Goal: Navigation & Orientation: Find specific page/section

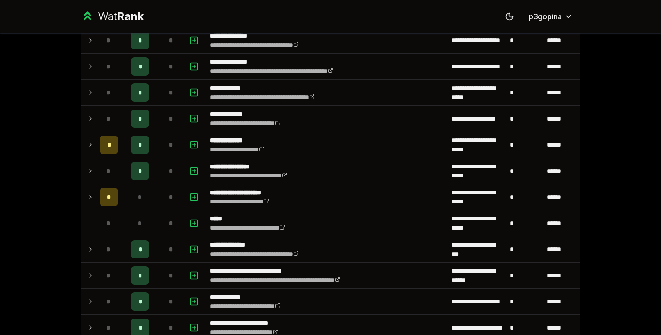
scroll to position [297, 0]
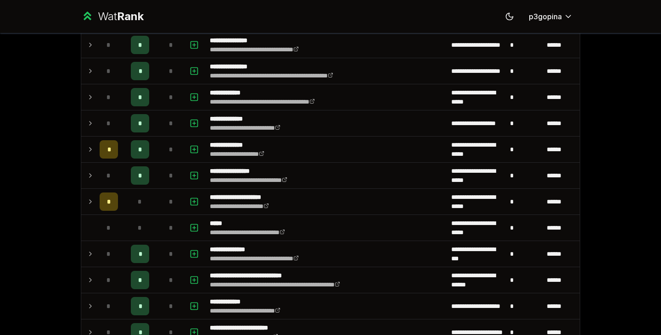
click at [169, 175] on span "*" at bounding box center [171, 175] width 4 height 9
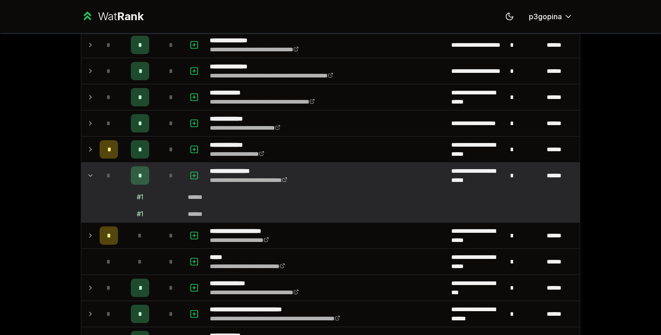
click at [169, 177] on span "*" at bounding box center [171, 175] width 4 height 9
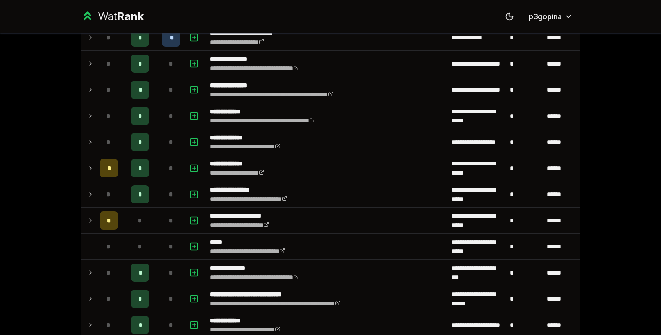
scroll to position [269, 0]
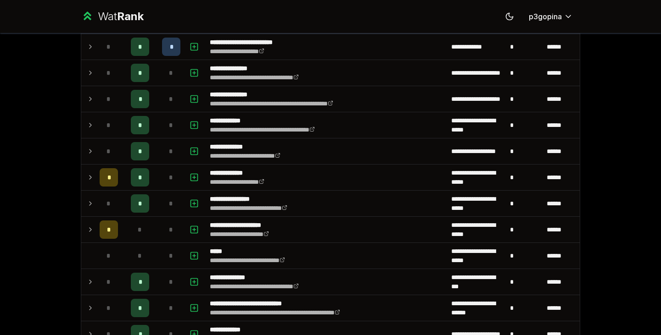
click at [169, 177] on span "*" at bounding box center [171, 177] width 4 height 9
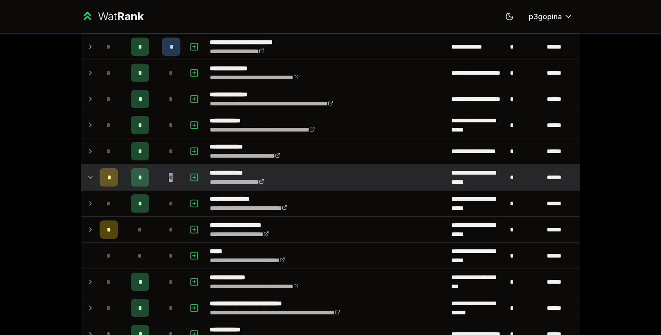
click at [169, 177] on span "*" at bounding box center [171, 177] width 4 height 9
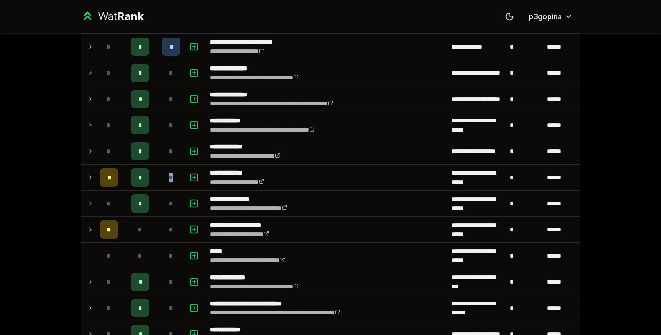
click at [169, 177] on span "*" at bounding box center [171, 177] width 4 height 9
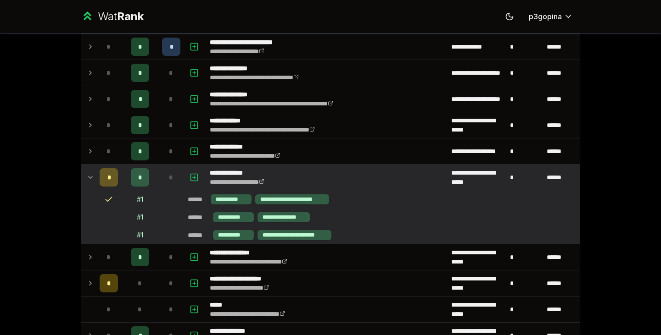
click at [169, 177] on span "*" at bounding box center [171, 177] width 4 height 9
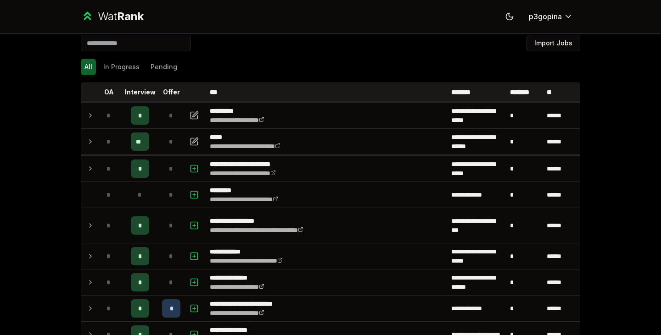
scroll to position [0, 0]
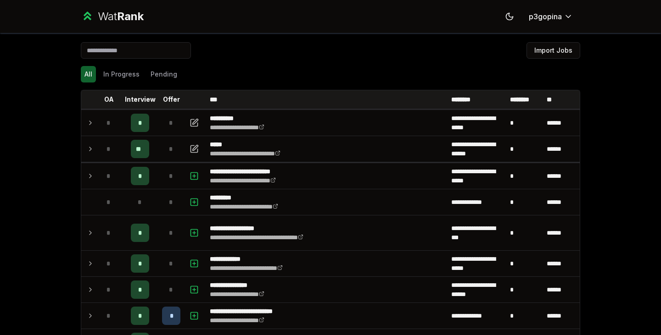
click at [162, 145] on div "*" at bounding box center [171, 149] width 18 height 18
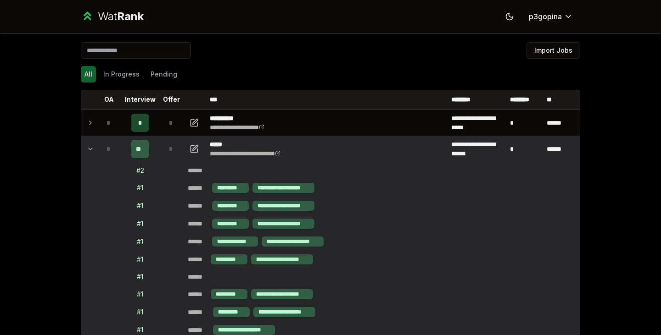
click at [162, 145] on div "*" at bounding box center [171, 149] width 18 height 18
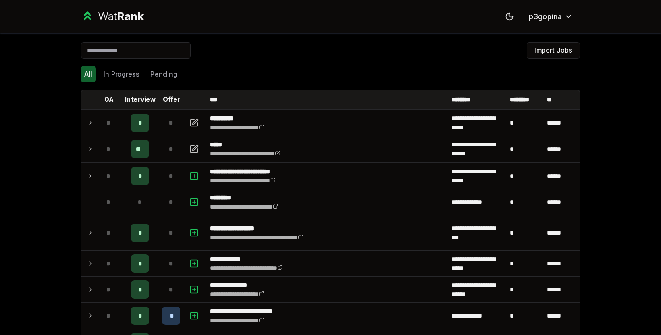
click at [155, 115] on td "*" at bounding box center [140, 123] width 37 height 26
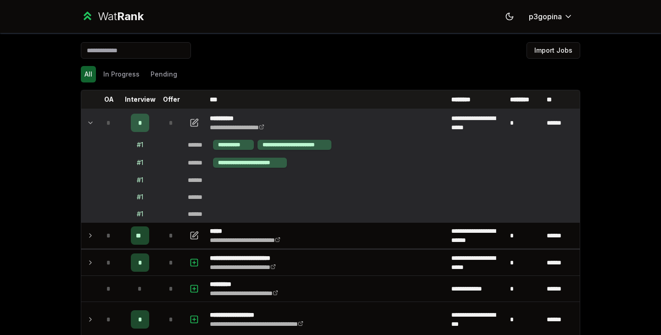
click at [155, 115] on td "*" at bounding box center [140, 123] width 37 height 26
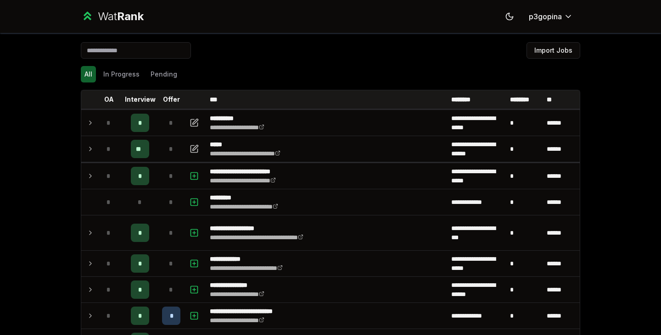
click at [158, 157] on td "*" at bounding box center [171, 149] width 26 height 26
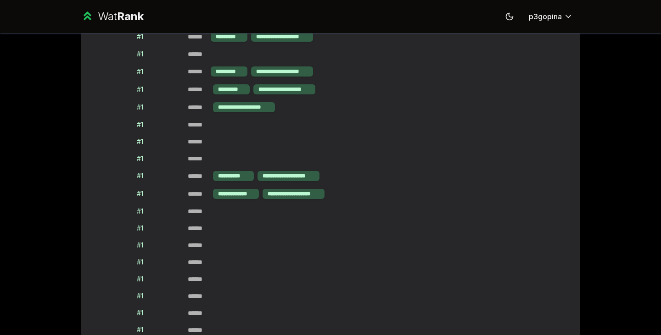
scroll to position [222, 0]
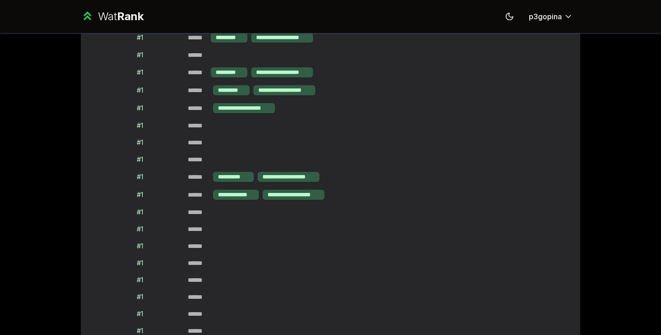
click at [225, 176] on div "**********" at bounding box center [233, 177] width 41 height 10
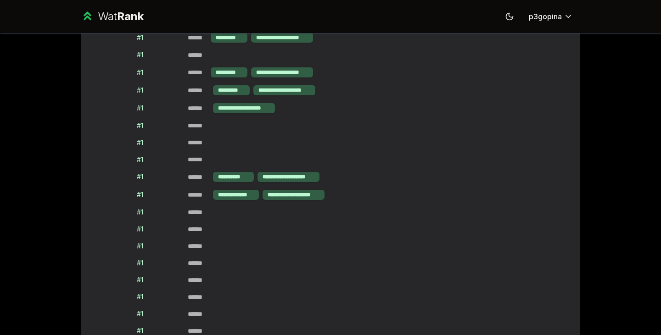
click at [231, 191] on div "**********" at bounding box center [236, 195] width 46 height 10
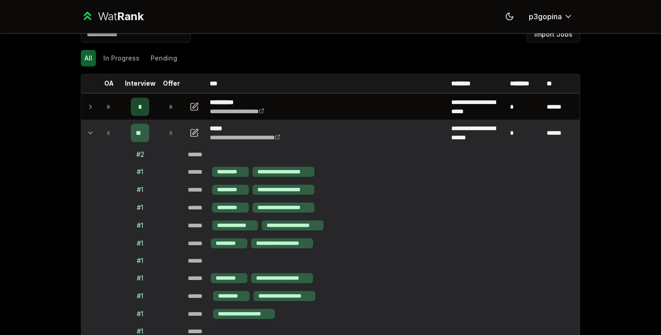
scroll to position [7, 0]
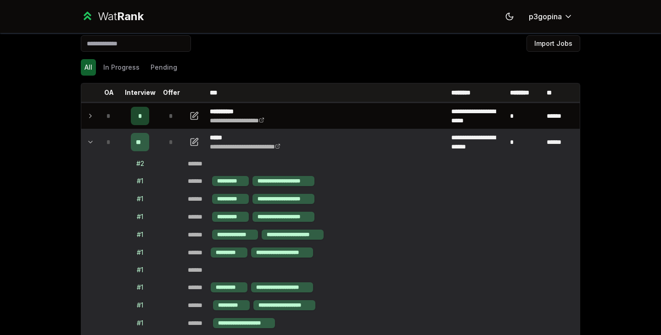
click at [96, 145] on td "*" at bounding box center [109, 142] width 26 height 26
